Goal: Transaction & Acquisition: Purchase product/service

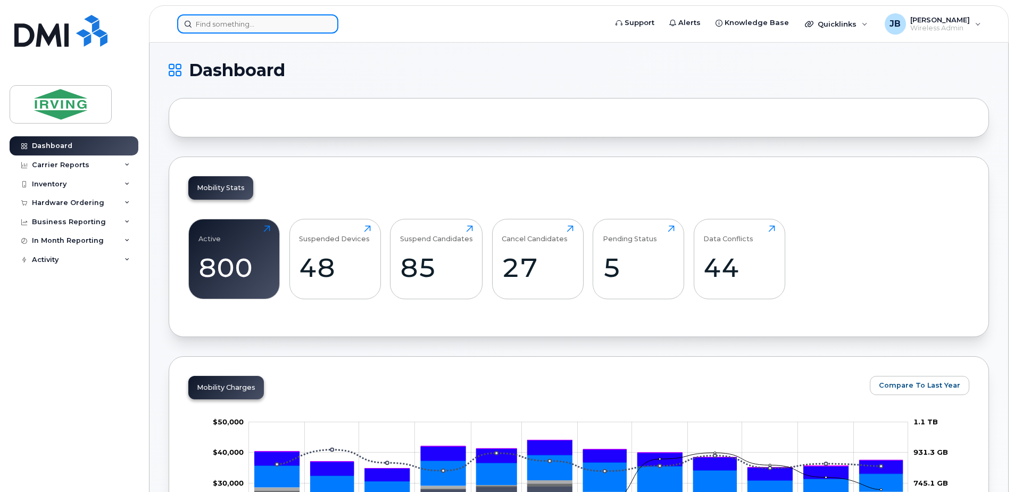
click at [241, 28] on input at bounding box center [257, 23] width 161 height 19
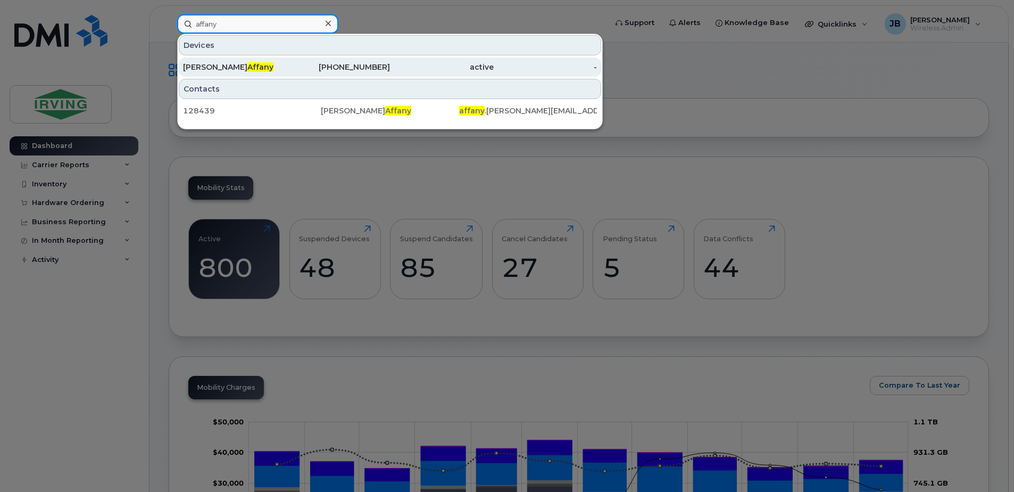
type input "affany"
click at [247, 70] on span "Affany" at bounding box center [260, 67] width 26 height 10
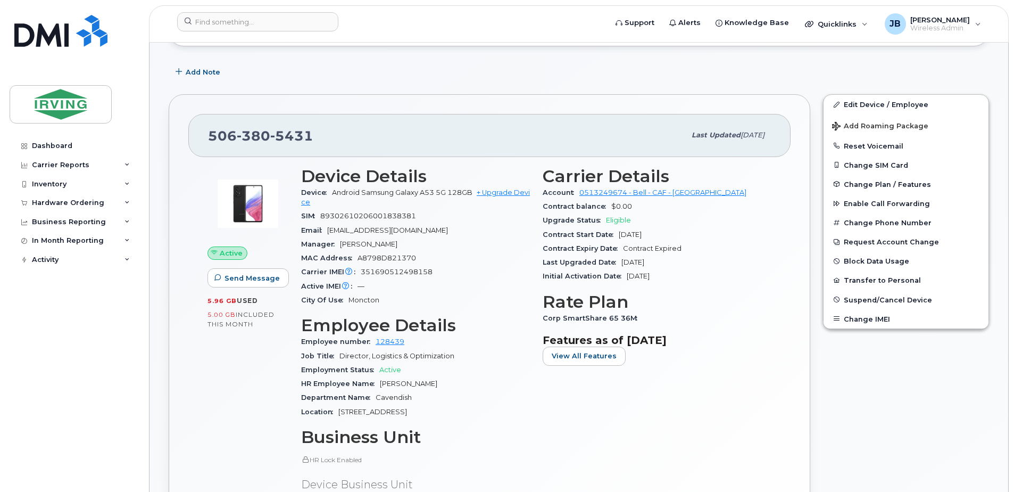
scroll to position [160, 0]
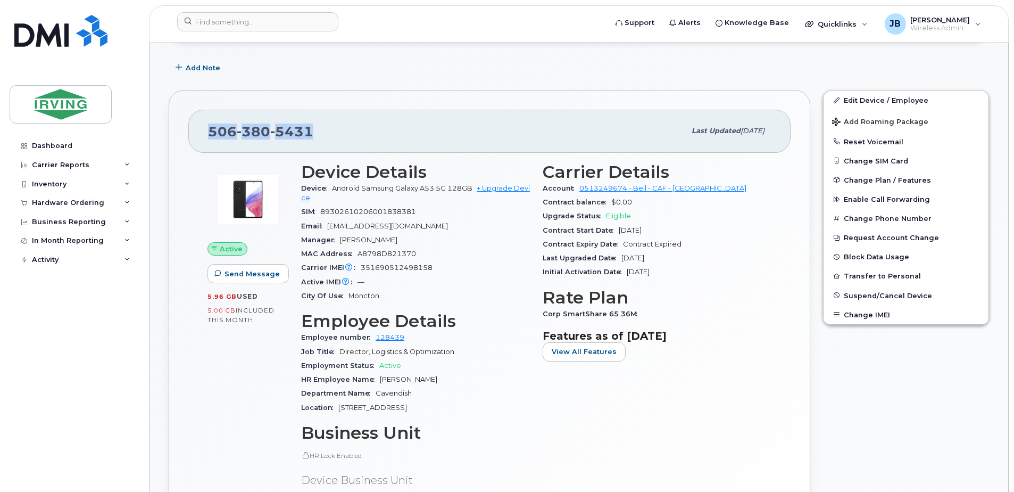
drag, startPoint x: 312, startPoint y: 133, endPoint x: 210, endPoint y: 135, distance: 102.8
click at [210, 135] on div "506 380 5431" at bounding box center [446, 131] width 477 height 22
copy span "506 380 5431"
drag, startPoint x: 514, startPoint y: 188, endPoint x: 470, endPoint y: 194, distance: 44.0
click at [514, 188] on link "+ Upgrade Device" at bounding box center [415, 193] width 229 height 18
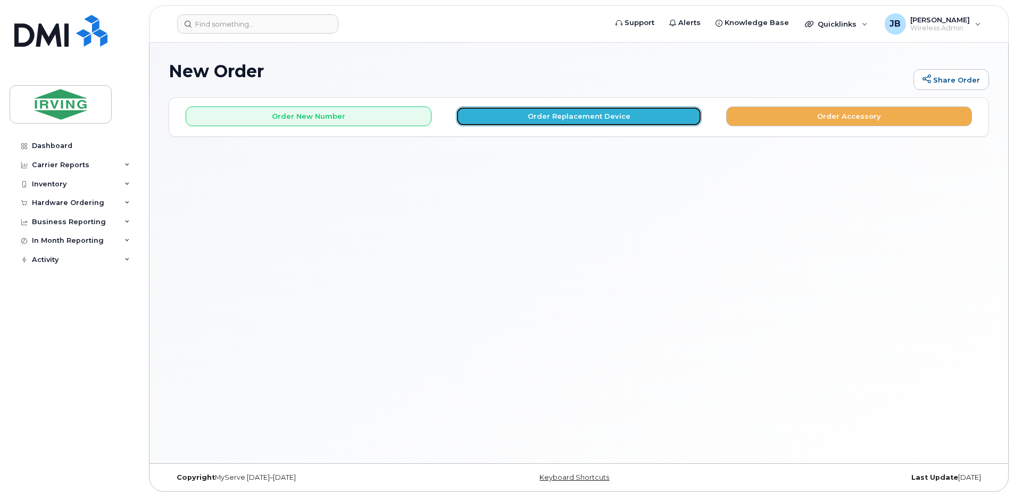
click at [588, 117] on button "Order Replacement Device" at bounding box center [579, 116] width 246 height 20
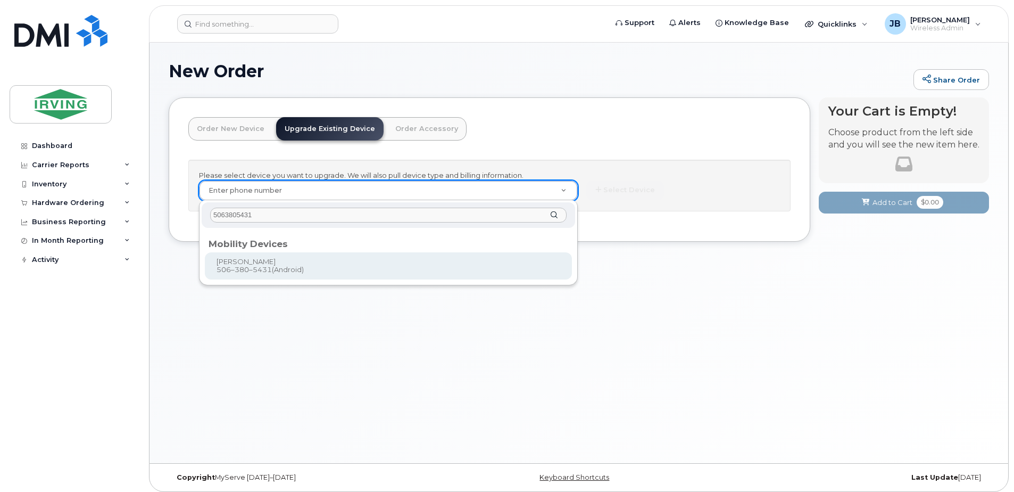
type input "5063805431"
type input "700886"
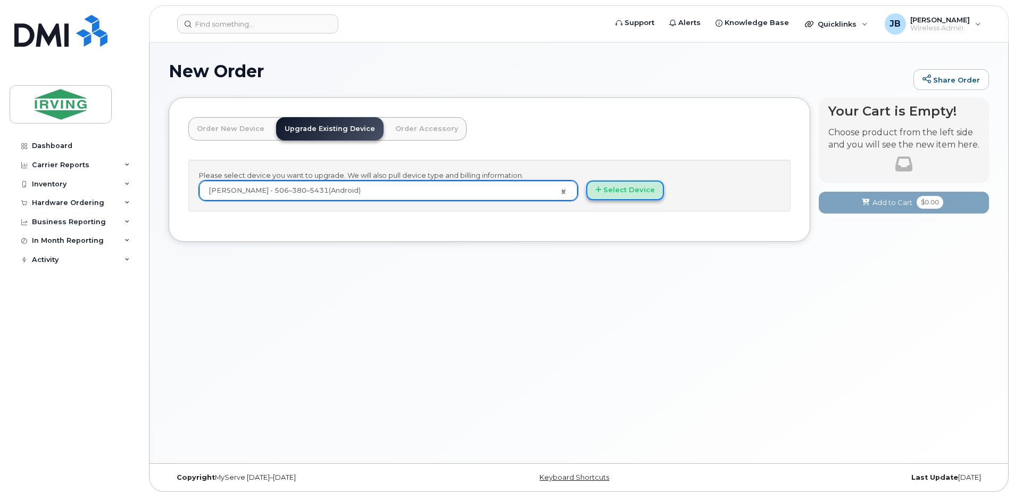
click at [622, 194] on button "Select Device" at bounding box center [625, 190] width 78 height 20
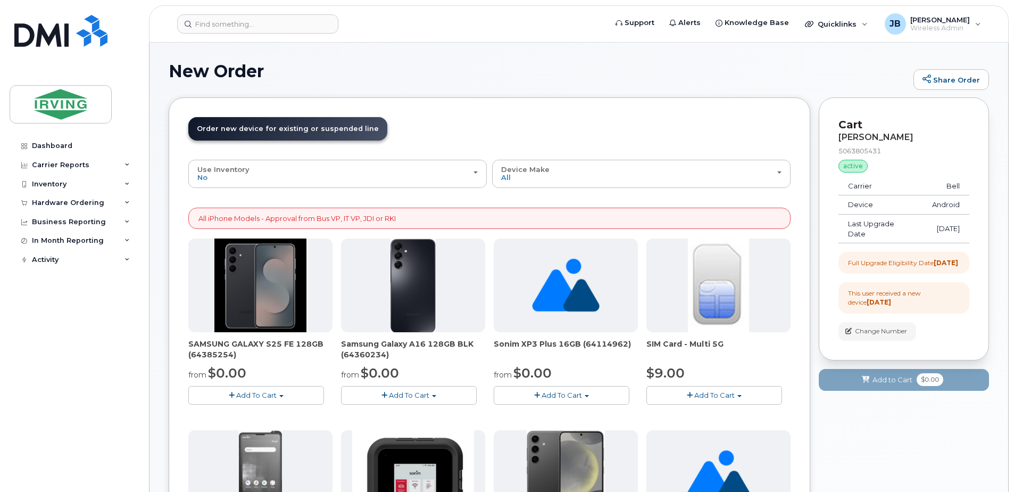
click at [239, 394] on span "Add To Cart" at bounding box center [256, 395] width 40 height 9
click at [227, 414] on link "$0.00 - 3 year term – Voice & Data(128gb)" at bounding box center [275, 414] width 168 height 13
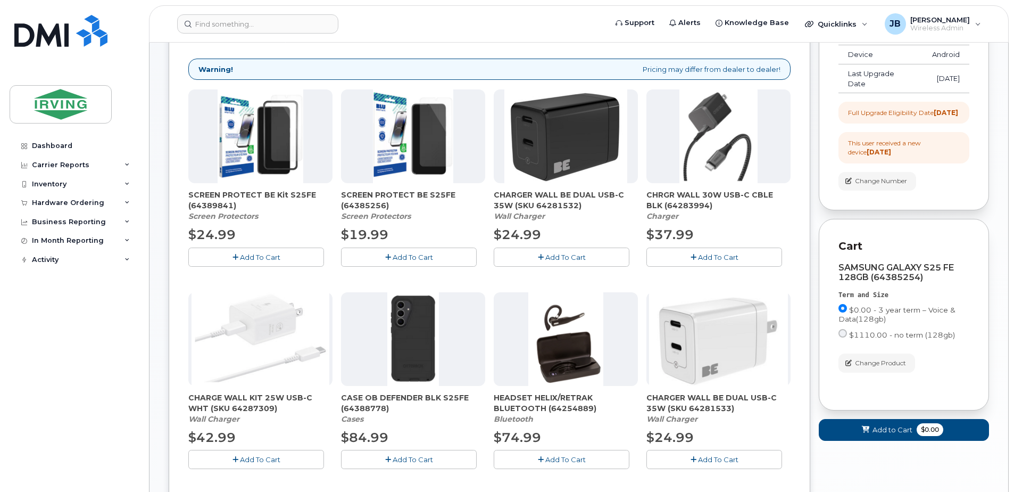
scroll to position [160, 0]
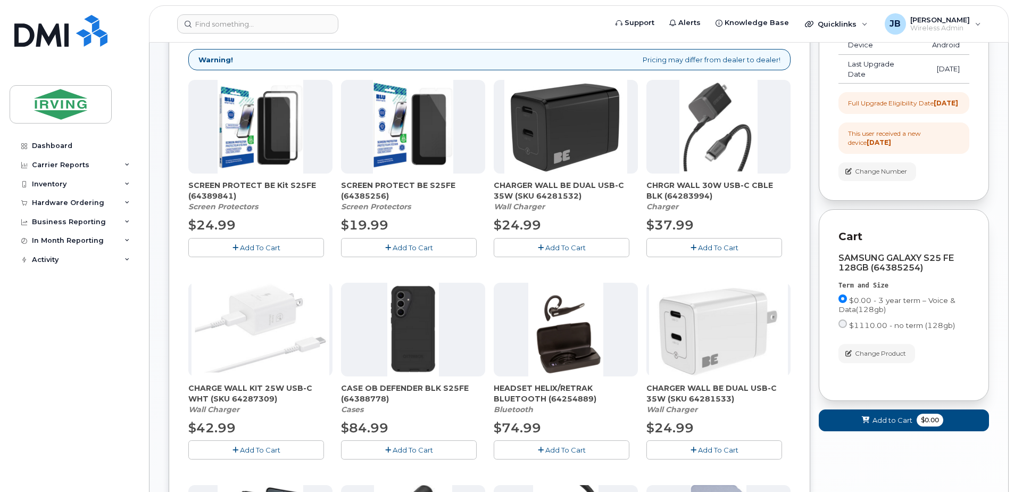
click at [389, 245] on icon "button" at bounding box center [388, 247] width 6 height 7
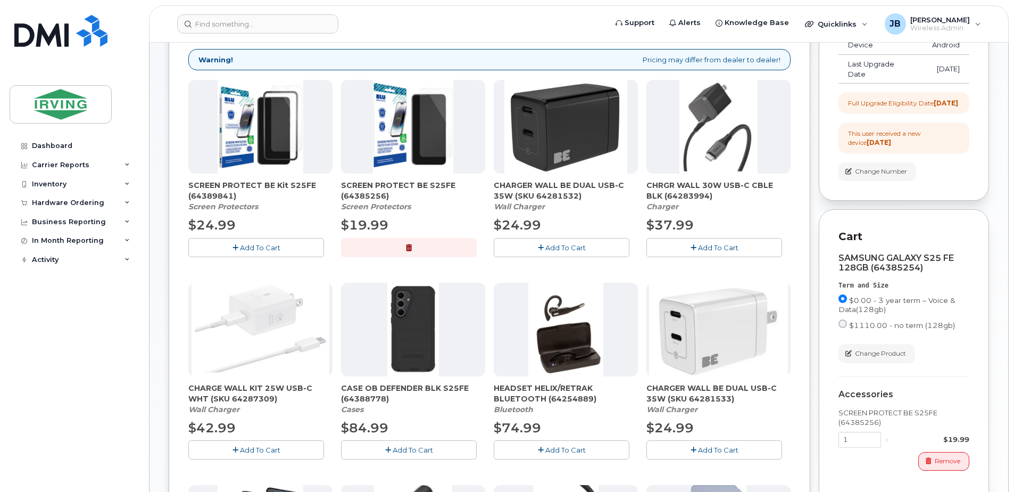
click at [541, 246] on icon "button" at bounding box center [541, 247] width 6 height 7
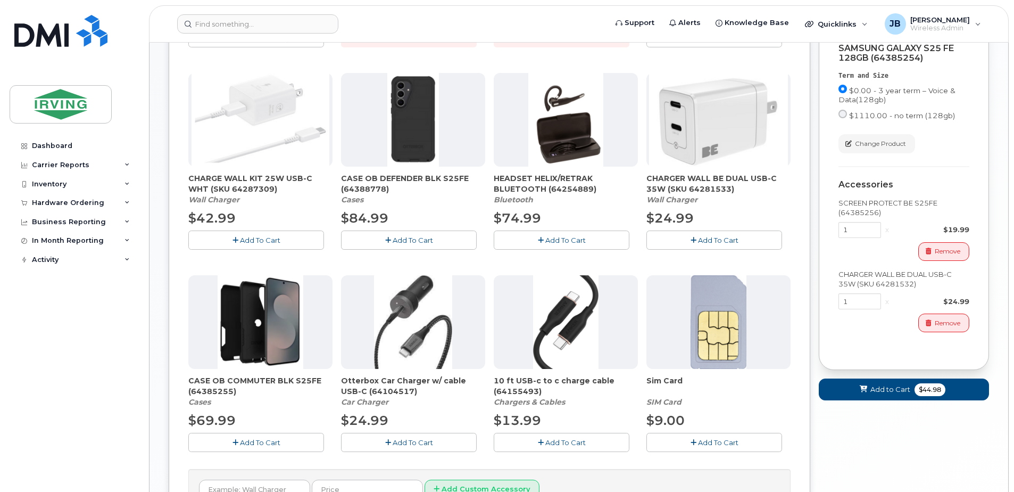
scroll to position [373, 0]
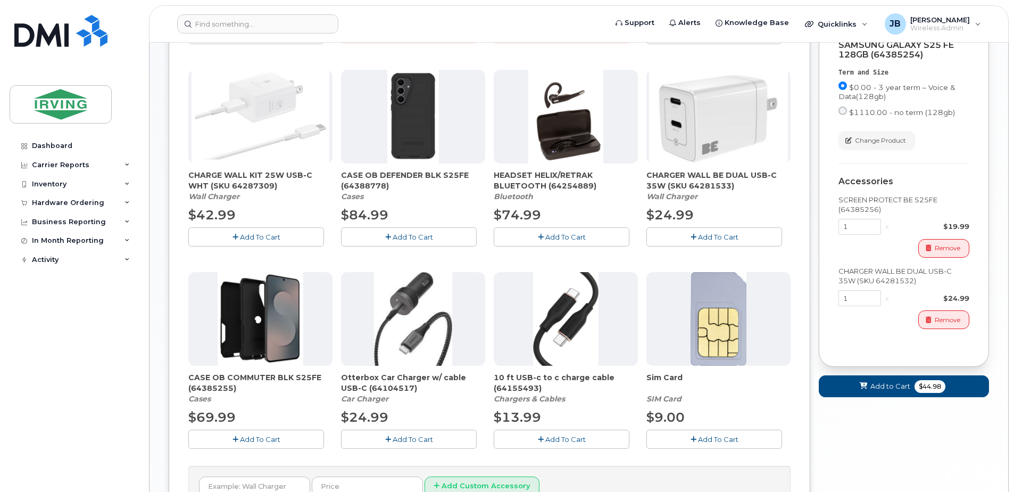
click at [242, 439] on span "Add To Cart" at bounding box center [260, 439] width 40 height 9
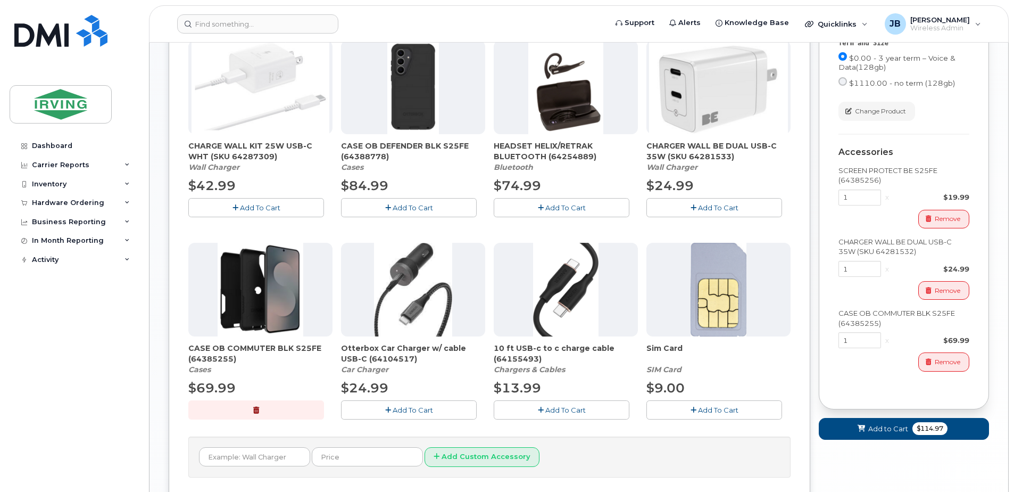
scroll to position [426, 0]
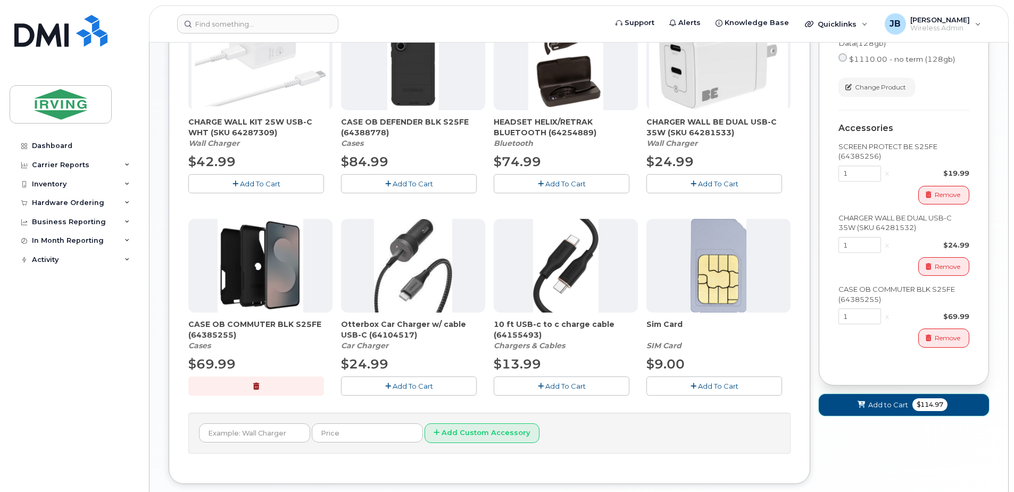
click at [929, 411] on span "$114.97" at bounding box center [930, 404] width 35 height 13
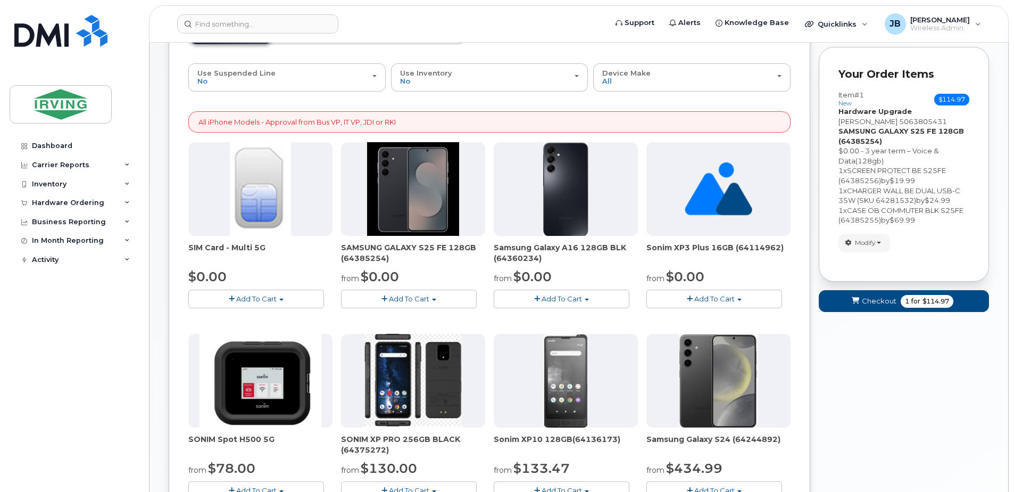
scroll to position [96, 0]
click at [928, 303] on span "$114.97" at bounding box center [936, 302] width 27 height 10
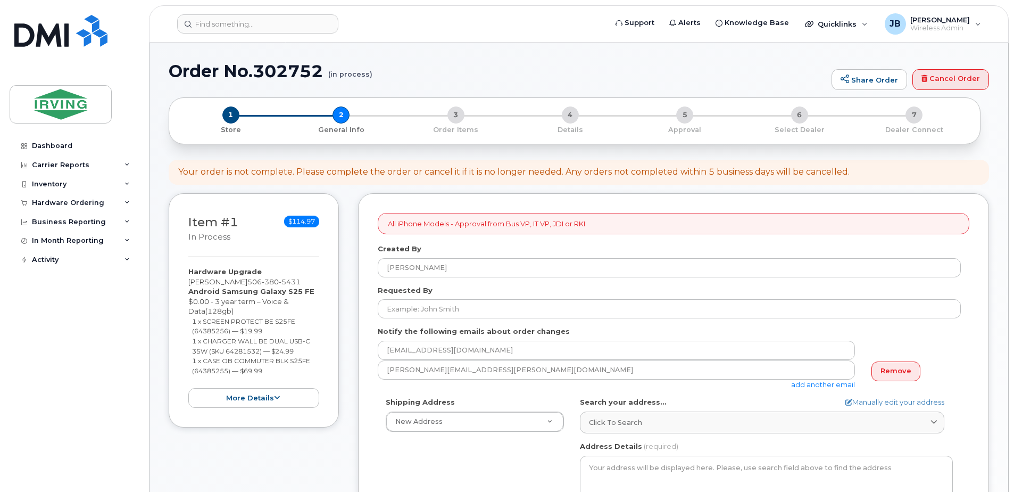
select select
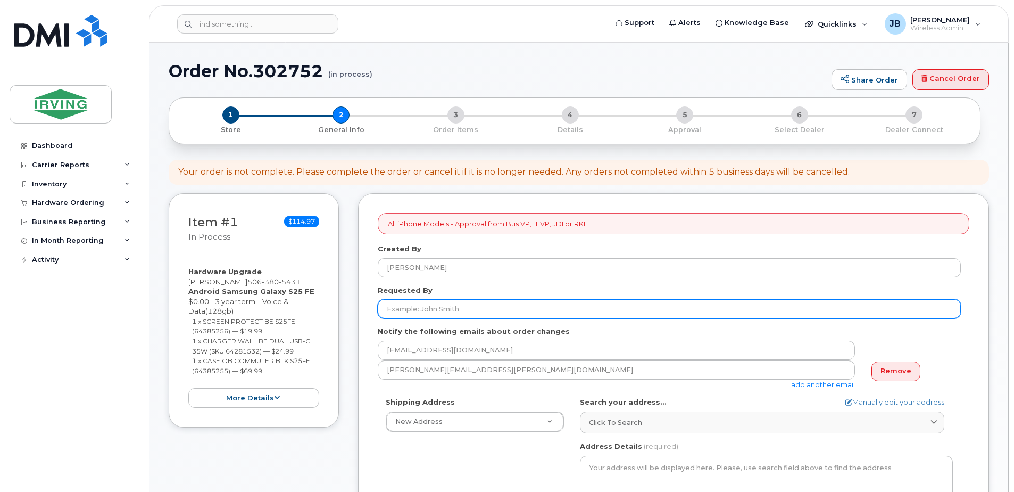
click at [436, 311] on input "Requested By" at bounding box center [669, 308] width 583 height 19
type input "[PERSON_NAME]"
type input "5068587777"
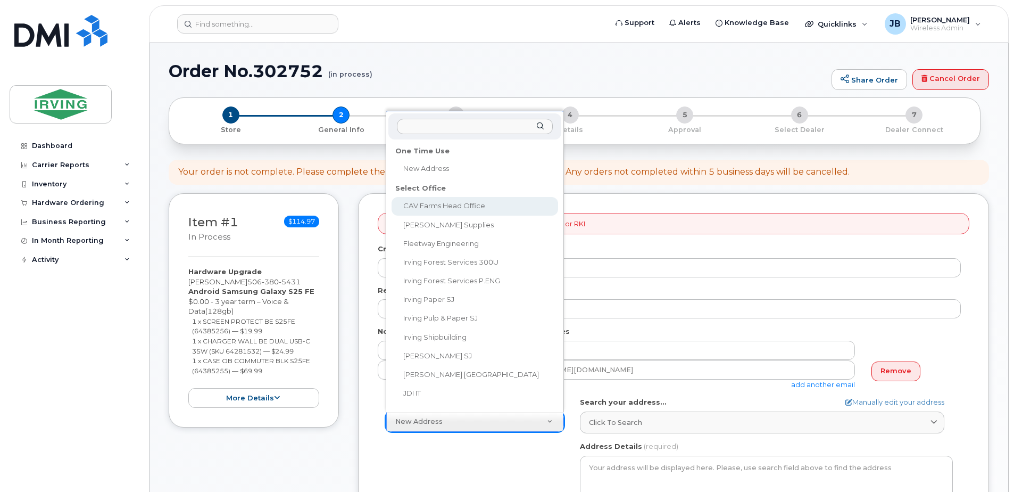
select select
type textarea "100 Prom Midland DIEPPE NB E1A 6X4 CANADA Dieppe New Brunswick E1A 6X4"
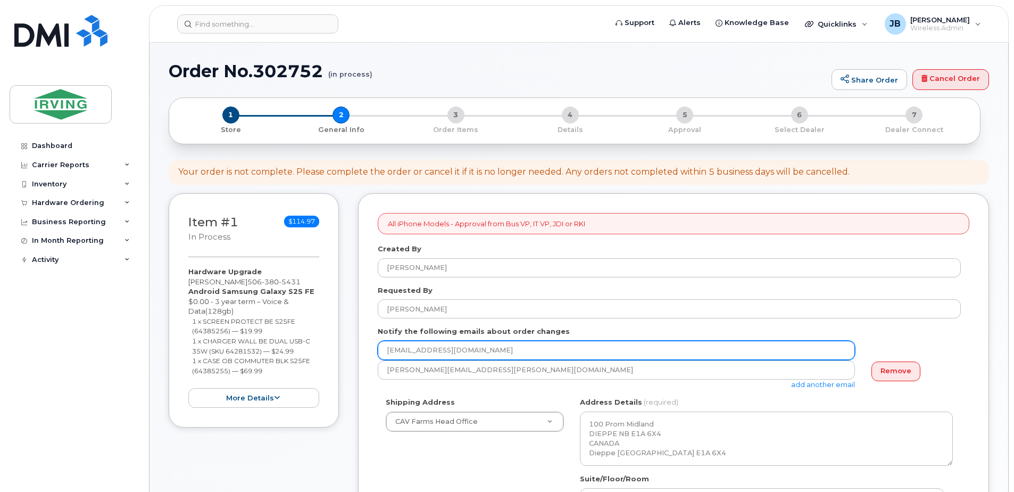
drag, startPoint x: 493, startPoint y: 350, endPoint x: 377, endPoint y: 354, distance: 116.1
click at [375, 354] on div "All iPhone Models - Approval from Bus VP, IT VP, JDI or RKI Created By Jim Brig…" at bounding box center [673, 476] width 631 height 566
type input "briggs.jim@cavendishfarms.com"
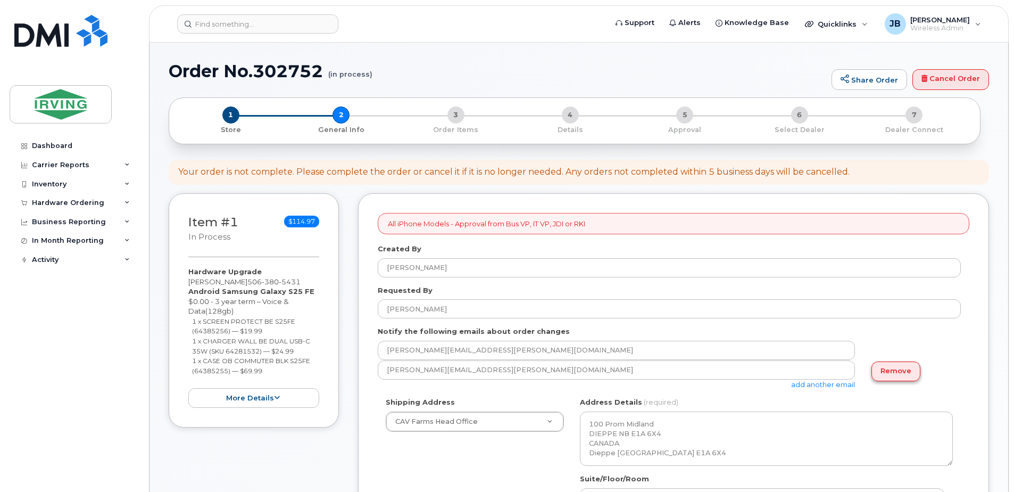
click at [895, 364] on link "Remove" at bounding box center [896, 371] width 49 height 20
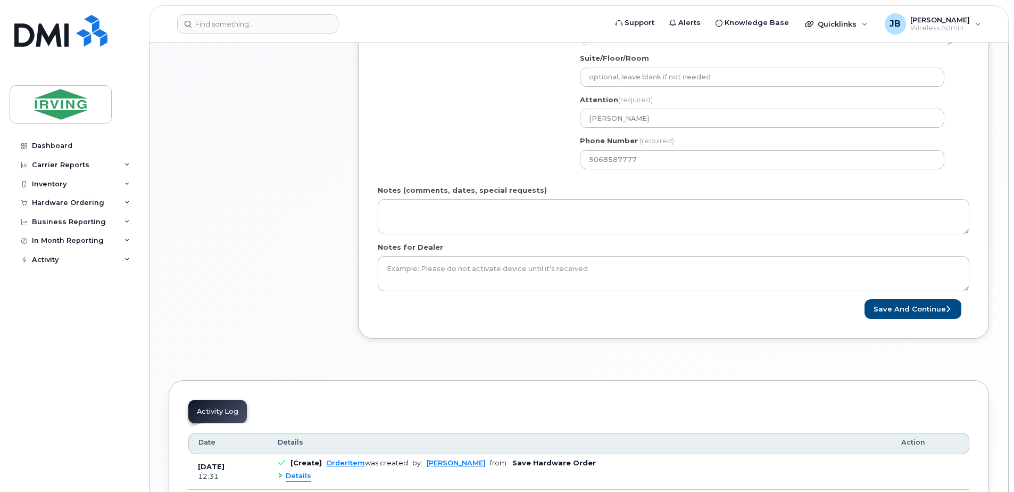
scroll to position [426, 0]
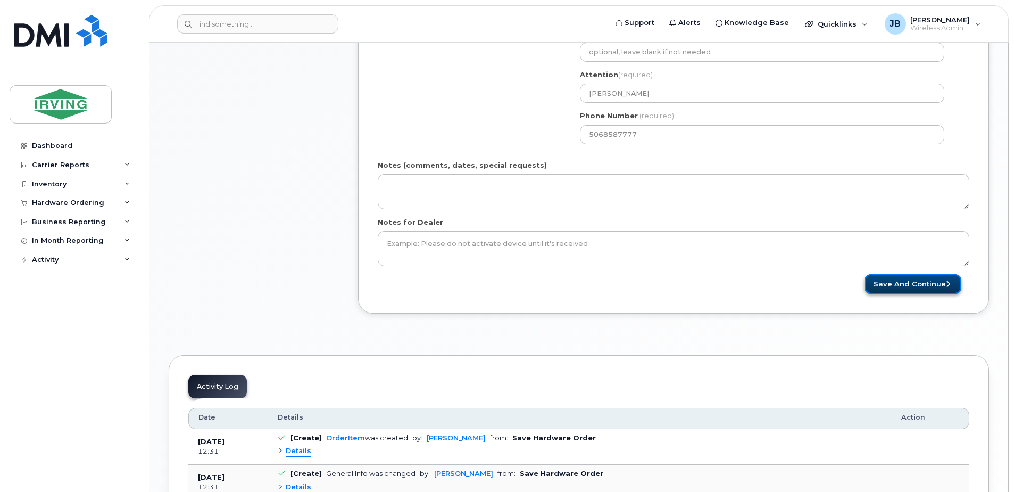
click at [906, 285] on button "Save and Continue" at bounding box center [913, 284] width 97 height 20
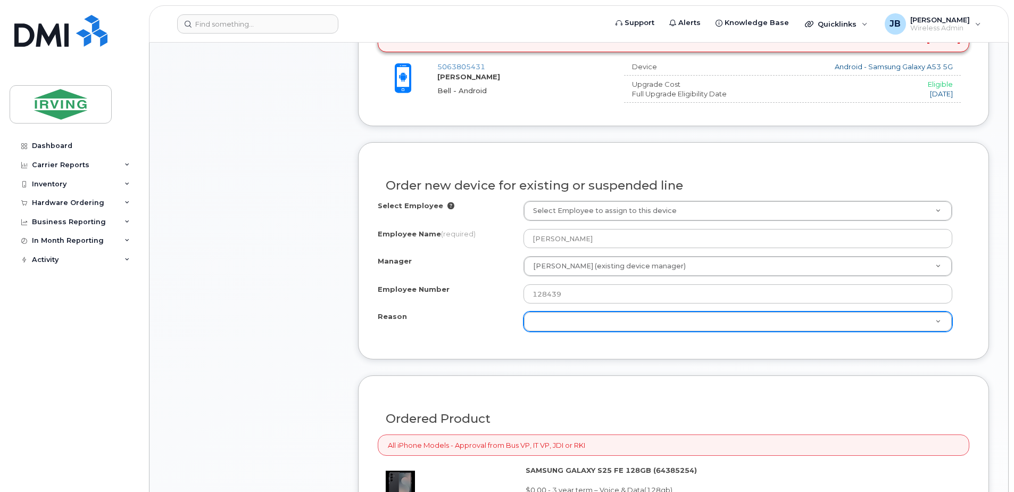
scroll to position [479, 0]
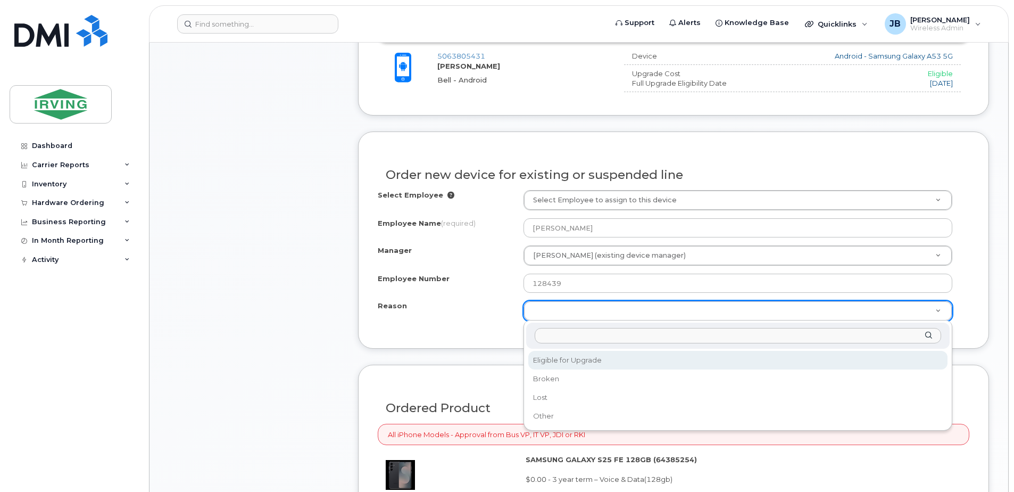
select select "eligible_for_upgrade"
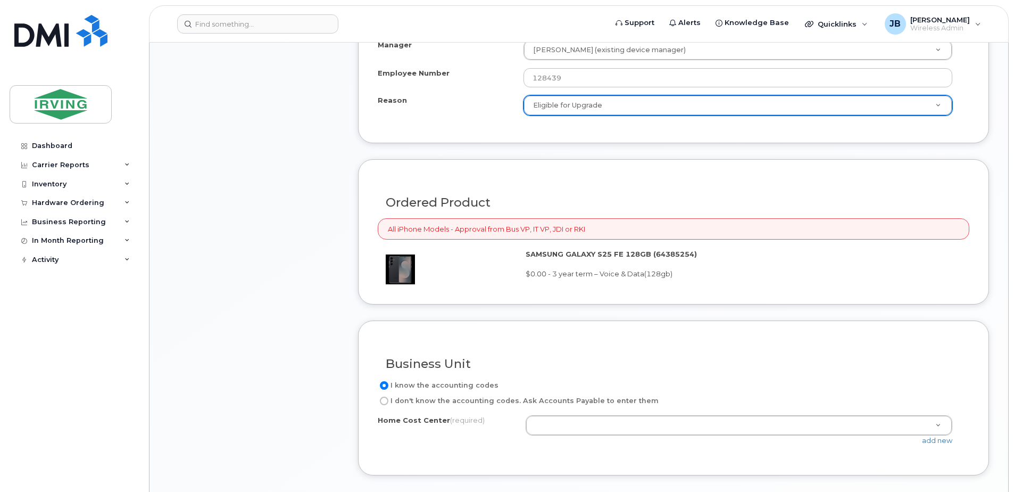
scroll to position [692, 0]
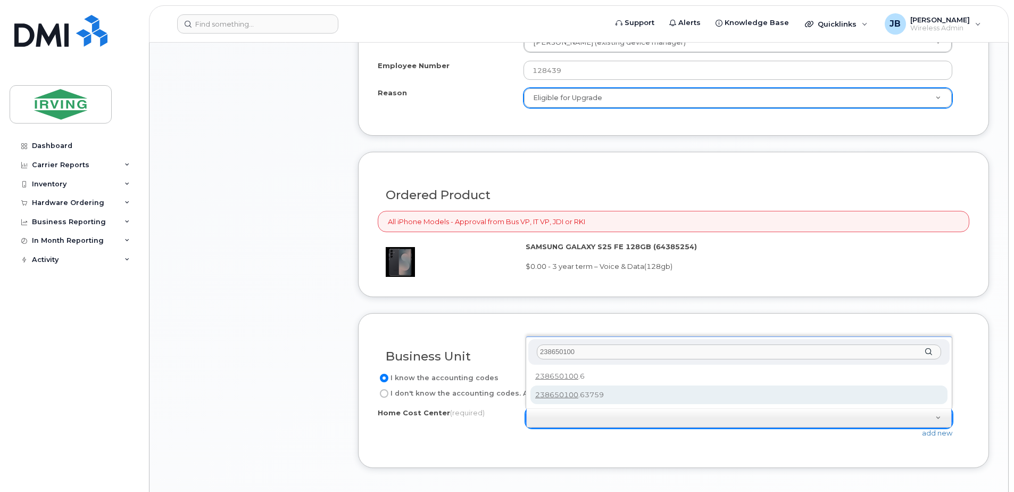
type input "238650100"
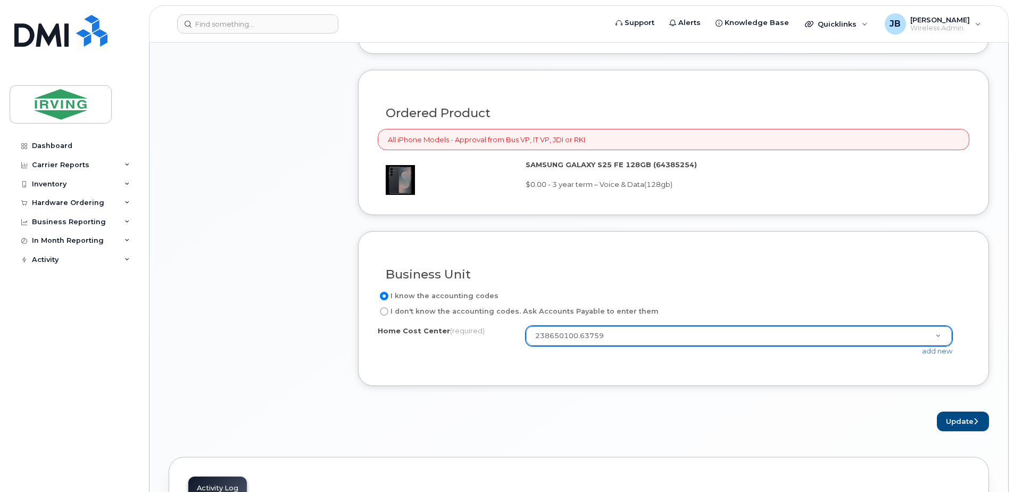
scroll to position [798, 0]
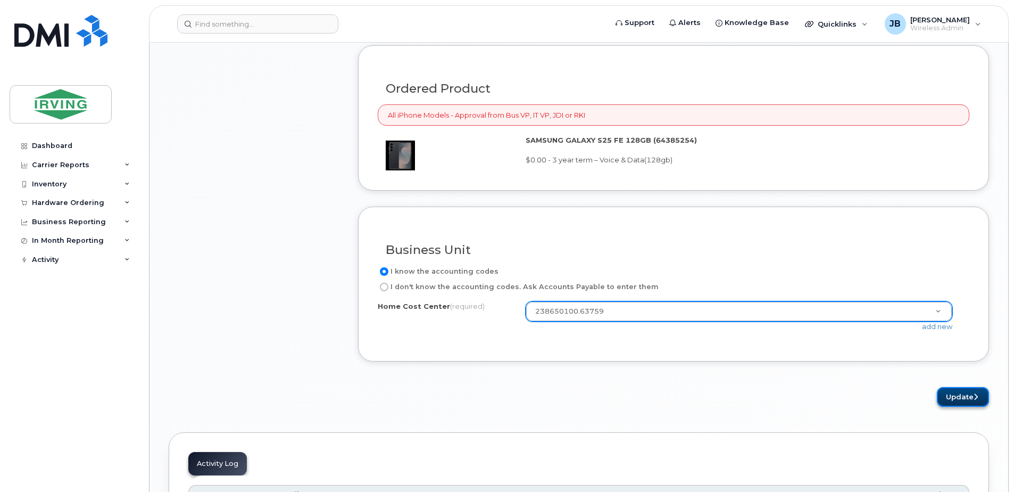
click at [967, 398] on button "Update" at bounding box center [963, 397] width 52 height 20
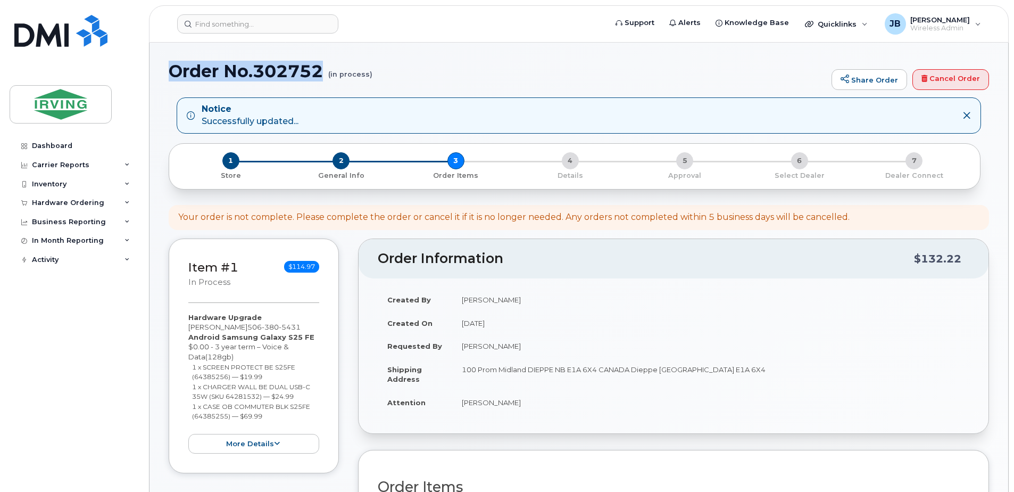
drag, startPoint x: 323, startPoint y: 73, endPoint x: 150, endPoint y: 77, distance: 173.0
copy h1 "Order No.302752"
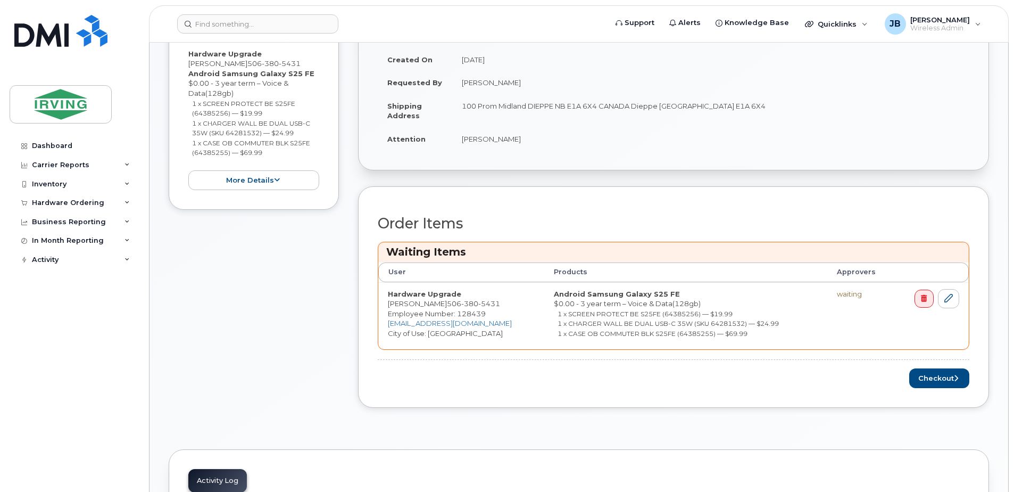
scroll to position [319, 0]
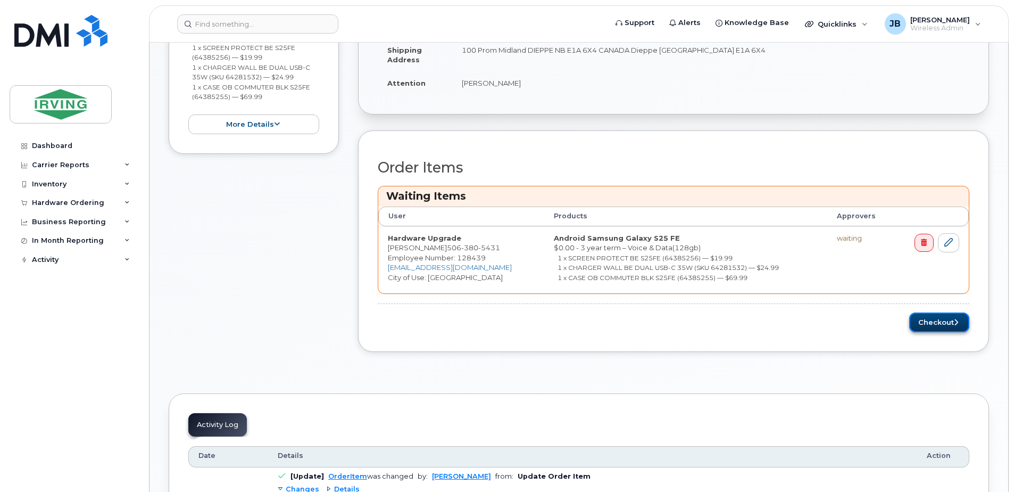
drag, startPoint x: 944, startPoint y: 324, endPoint x: 921, endPoint y: 324, distance: 22.4
click at [944, 324] on button "Checkout" at bounding box center [940, 322] width 60 height 20
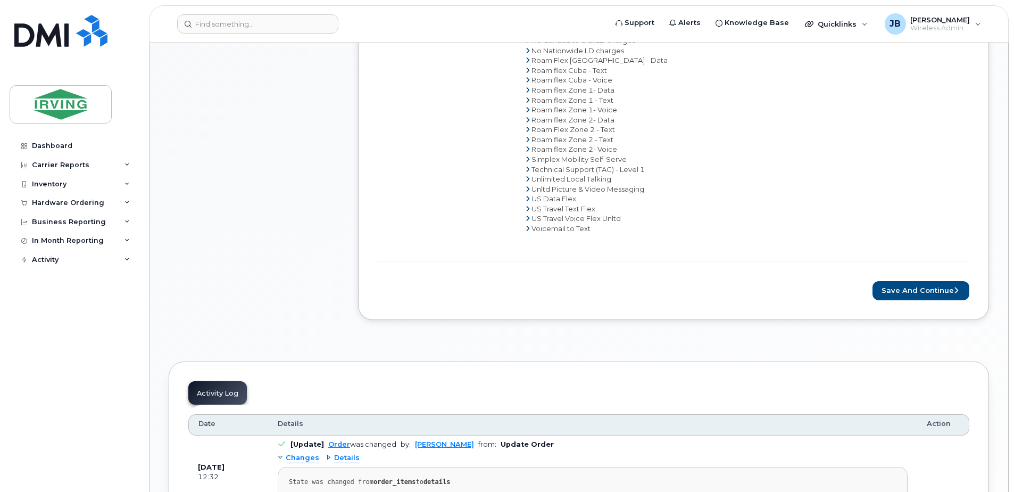
scroll to position [639, 0]
drag, startPoint x: 922, startPoint y: 286, endPoint x: 641, endPoint y: 277, distance: 281.2
click at [922, 286] on button "Save and Continue" at bounding box center [921, 289] width 97 height 20
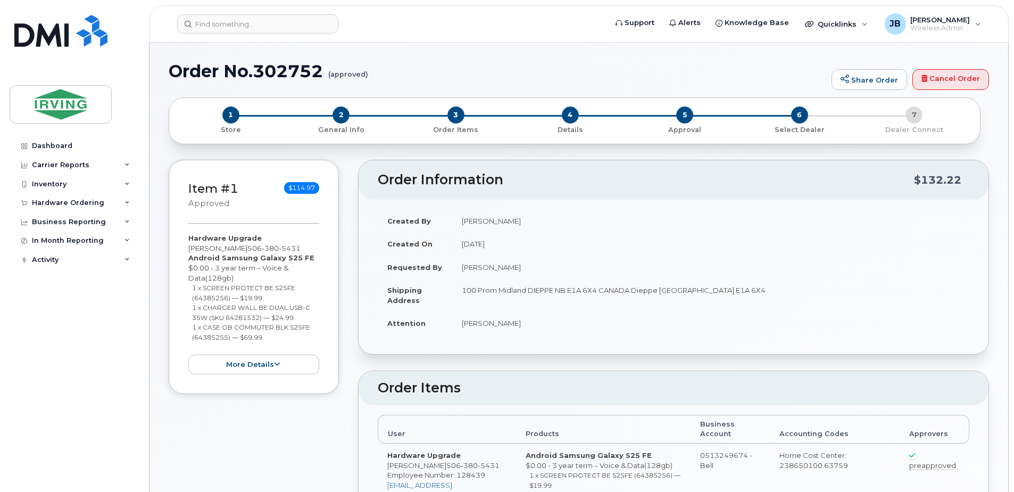
radio input "true"
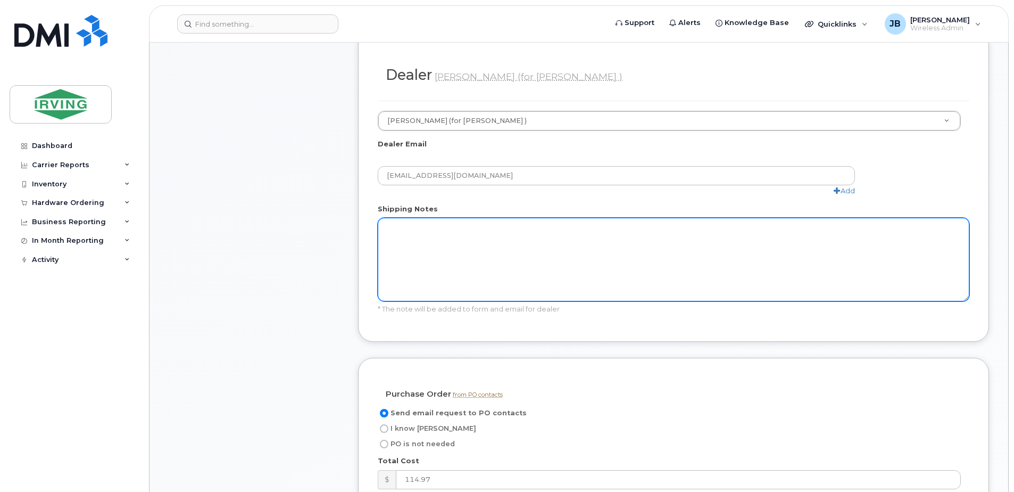
scroll to position [585, 0]
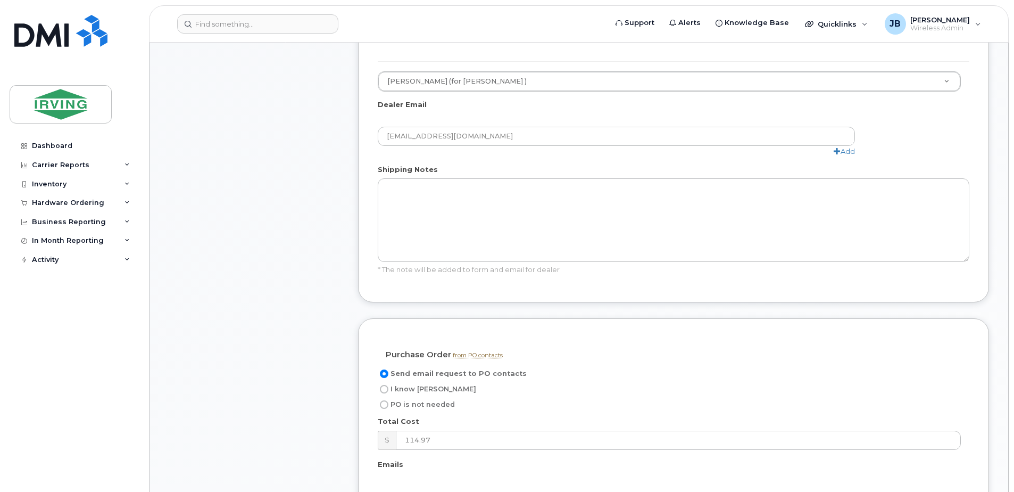
click at [384, 390] on input "I know PO" at bounding box center [384, 389] width 9 height 9
radio input "true"
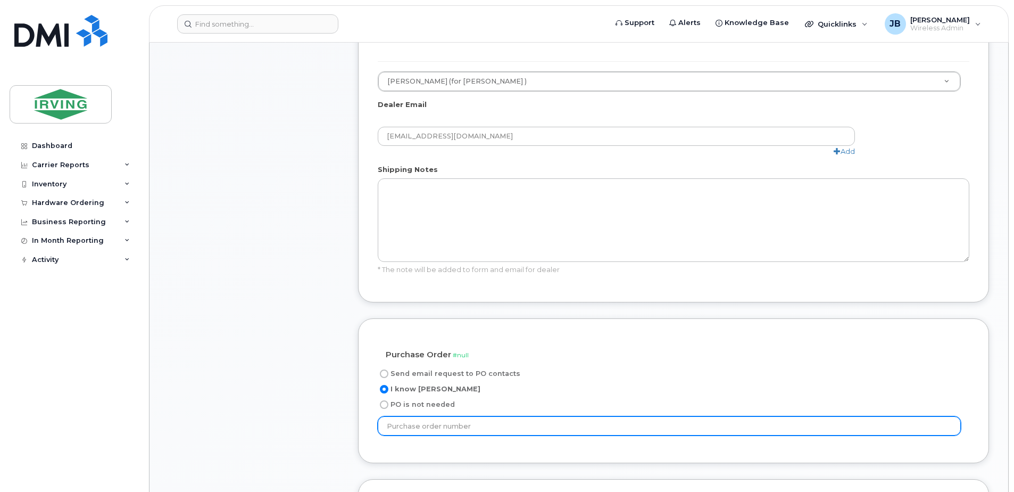
click at [468, 427] on input "text" at bounding box center [669, 425] width 583 height 19
click at [424, 421] on input "text" at bounding box center [669, 425] width 583 height 19
paste input "635569"
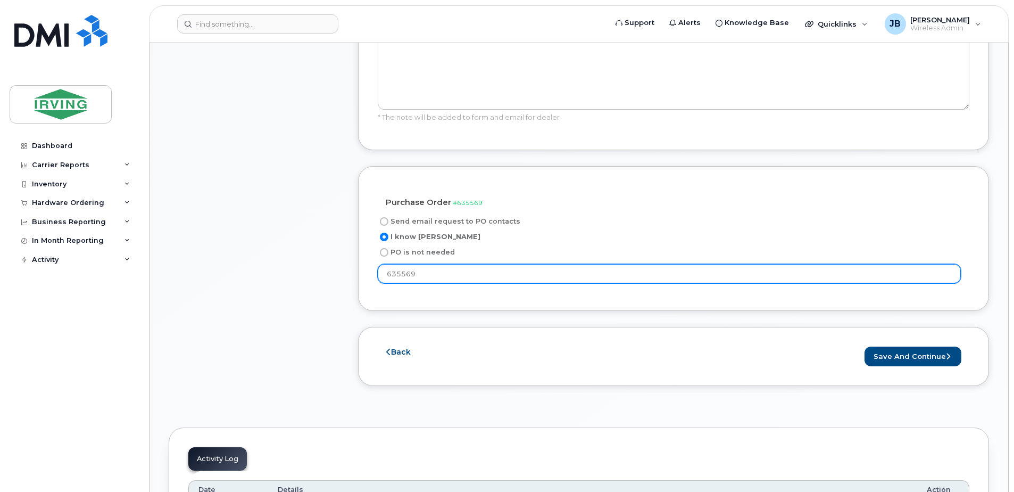
scroll to position [745, 0]
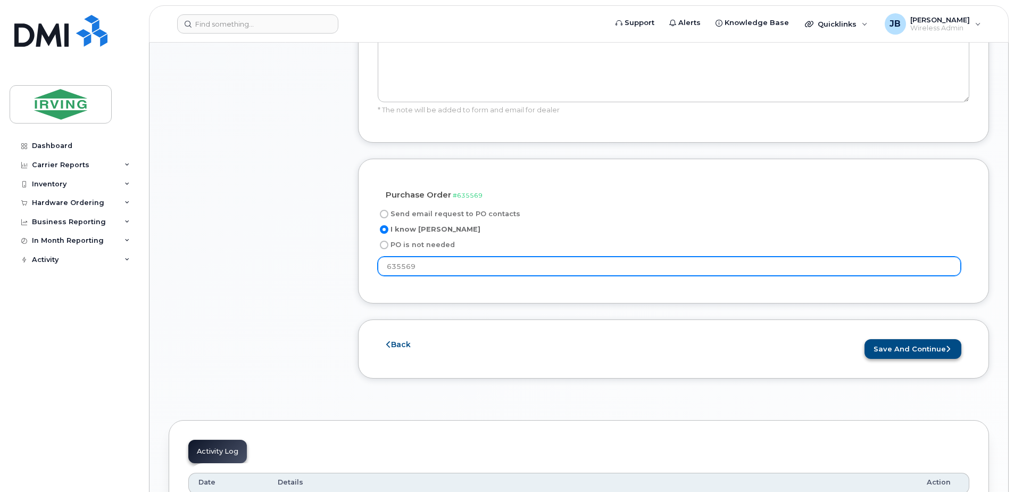
type input "635569"
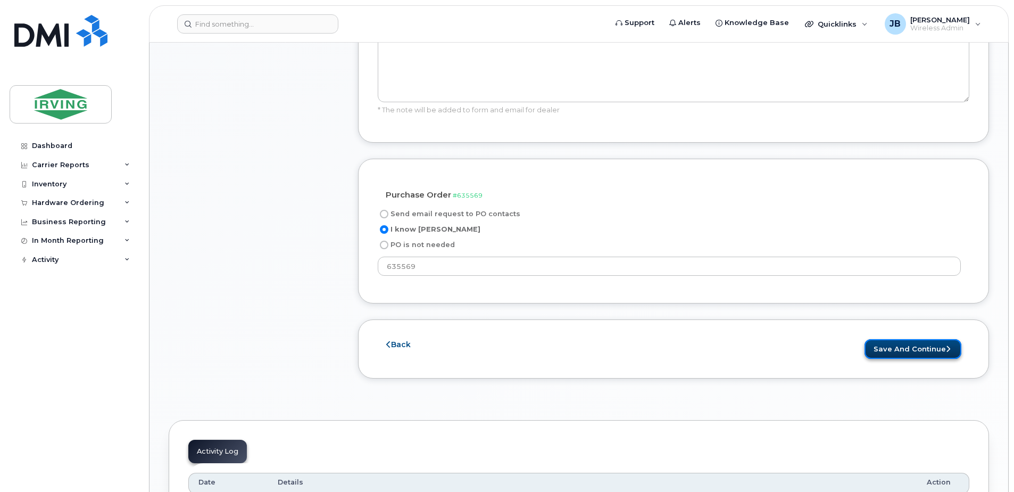
click at [926, 344] on button "Save and Continue" at bounding box center [913, 349] width 97 height 20
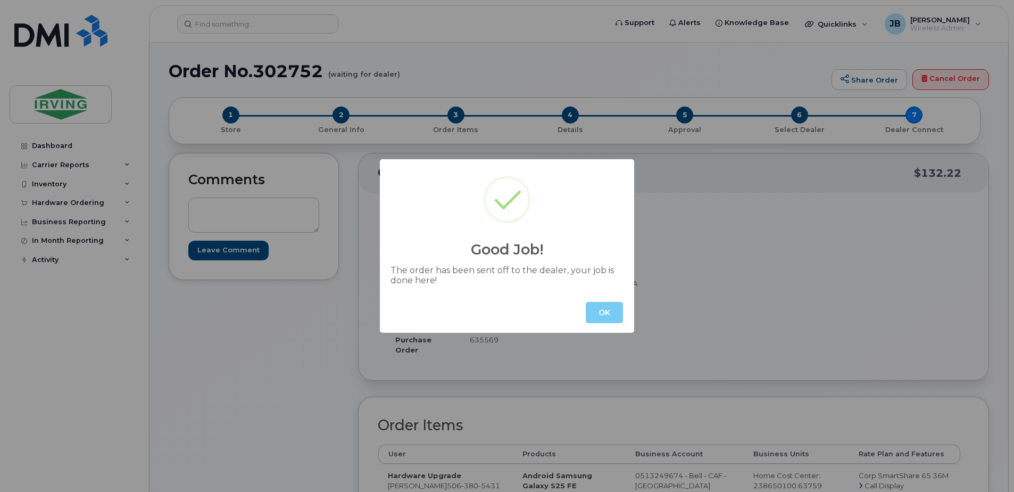
click at [604, 311] on button "OK" at bounding box center [604, 312] width 37 height 21
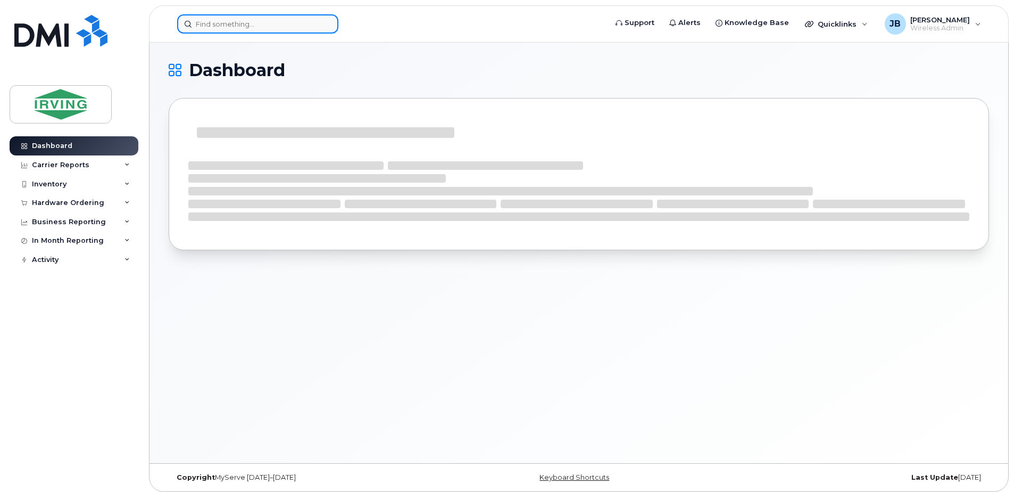
click at [226, 26] on input at bounding box center [257, 23] width 161 height 19
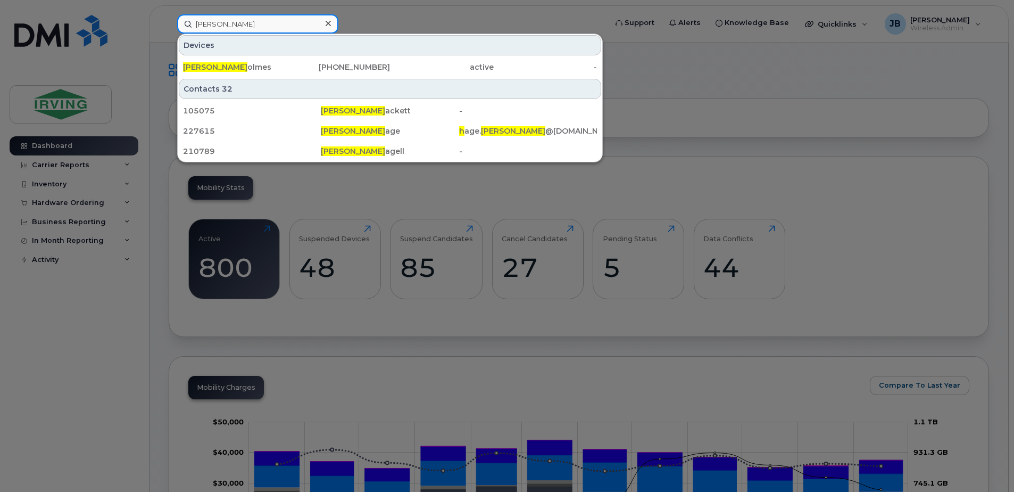
type input "[PERSON_NAME]"
